Goal: Information Seeking & Learning: Learn about a topic

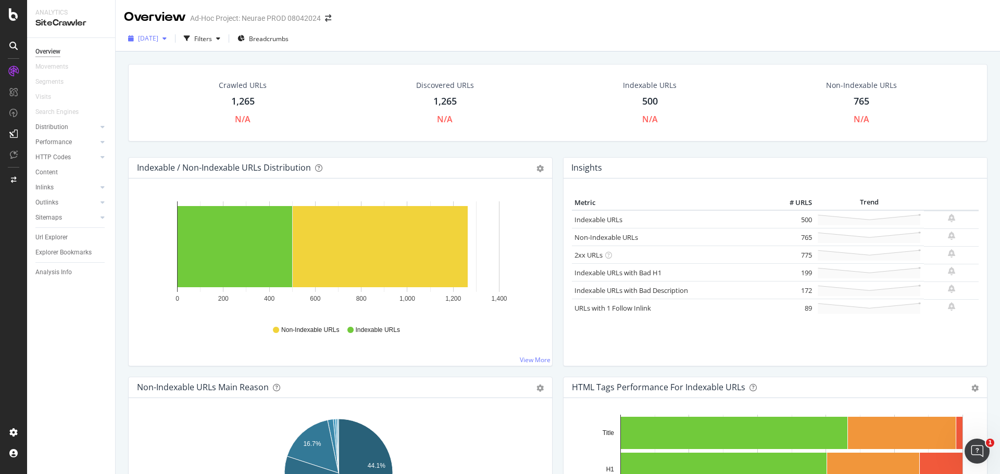
click at [167, 35] on icon "button" at bounding box center [164, 38] width 4 height 6
click at [180, 53] on div "2025 Sep. 24th 1.3K URLs" at bounding box center [180, 59] width 98 height 15
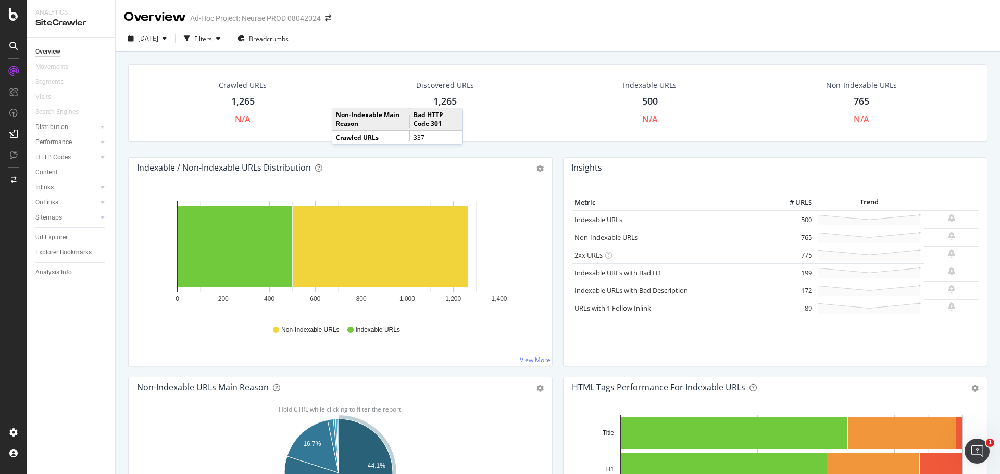
click at [246, 100] on div "1,265" at bounding box center [242, 102] width 23 height 14
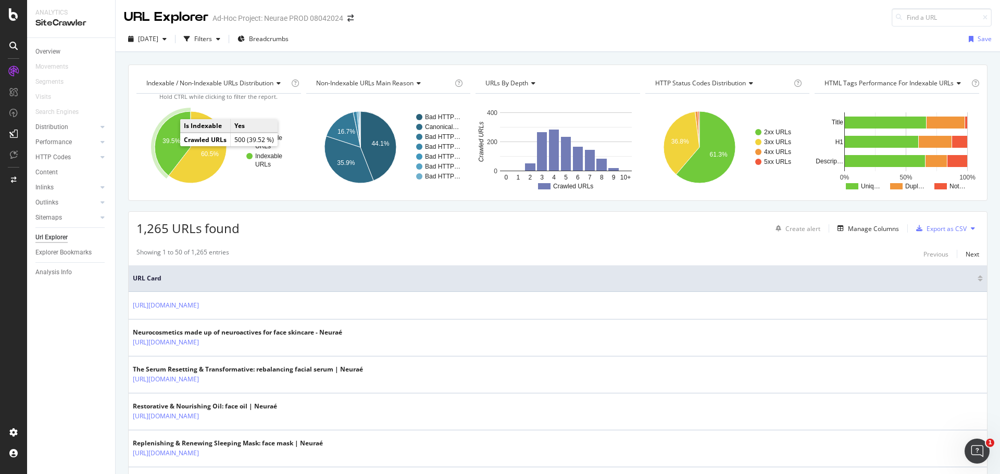
click at [165, 142] on text "39.5%" at bounding box center [171, 140] width 18 height 7
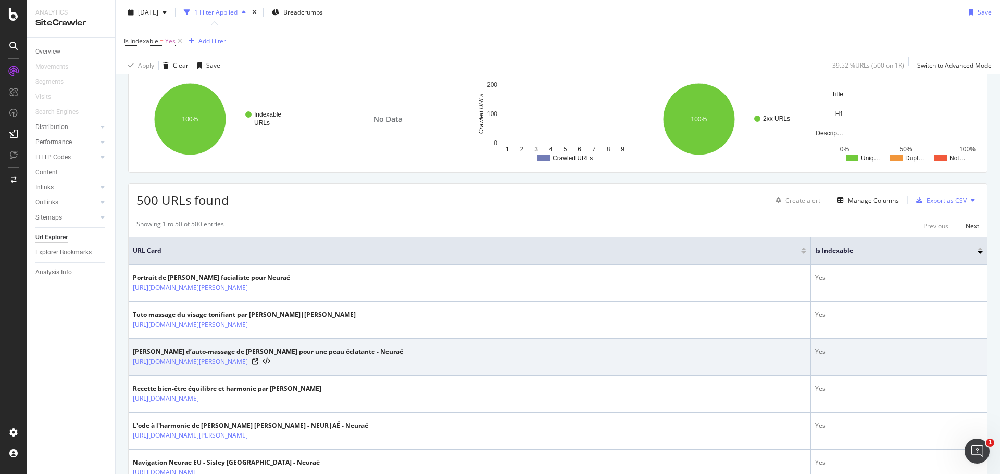
scroll to position [156, 0]
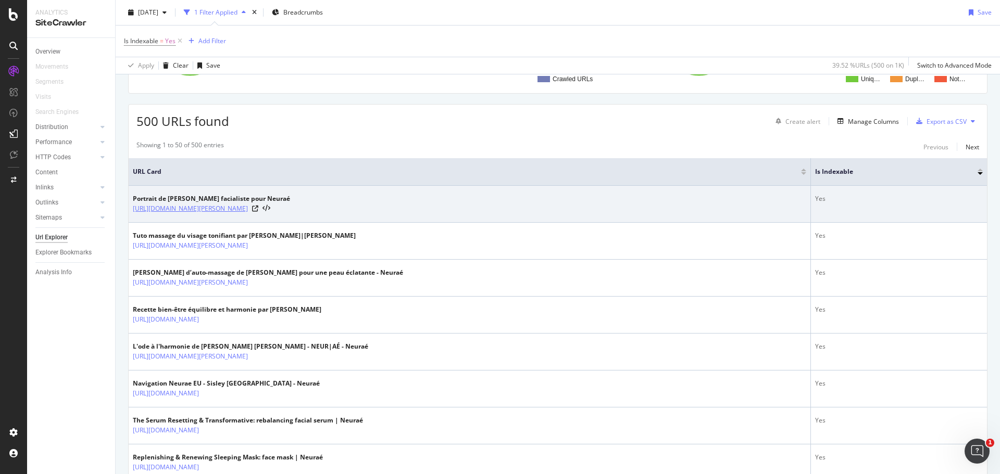
click at [198, 212] on link "https://www.neurae.com/fr/serum-harmonie-jeanne-casimir/02.html" at bounding box center [190, 209] width 115 height 10
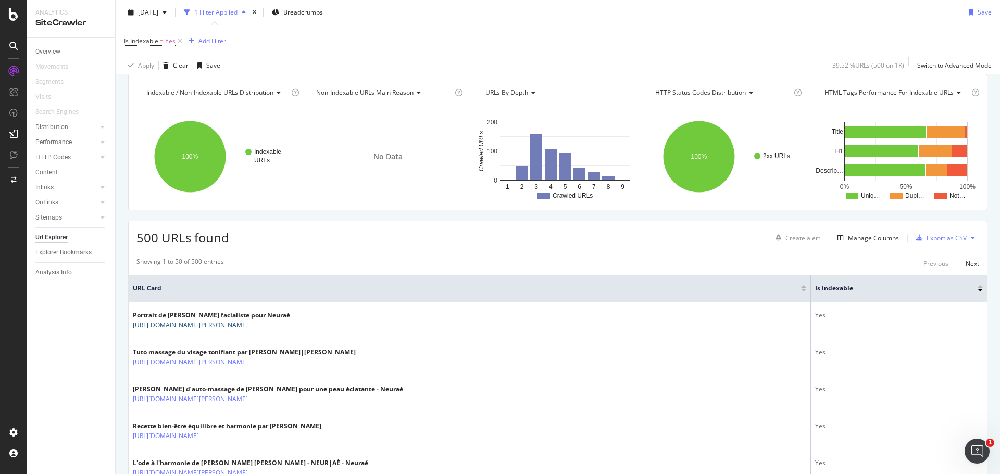
scroll to position [104, 0]
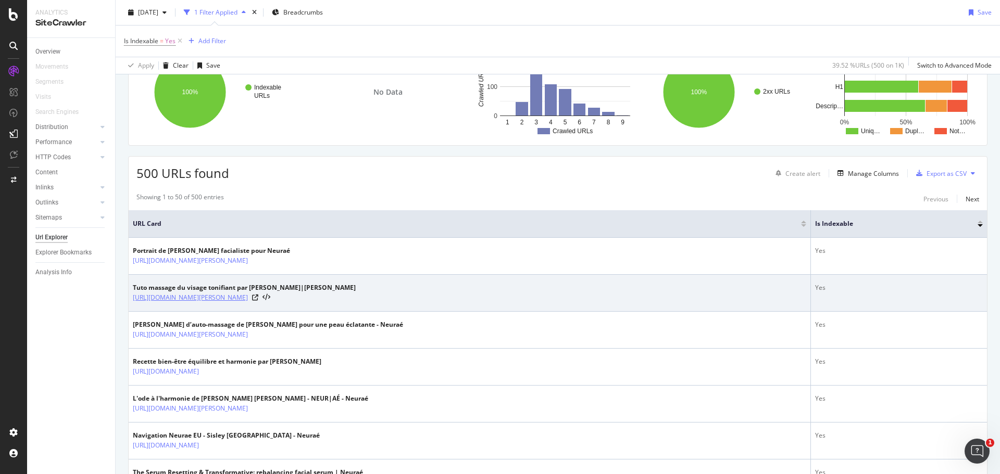
click at [248, 300] on link "https://www.neurae.com/fr/tuto-massage-jeanne-casimir/09.html" at bounding box center [190, 298] width 115 height 10
